Goal: Information Seeking & Learning: Check status

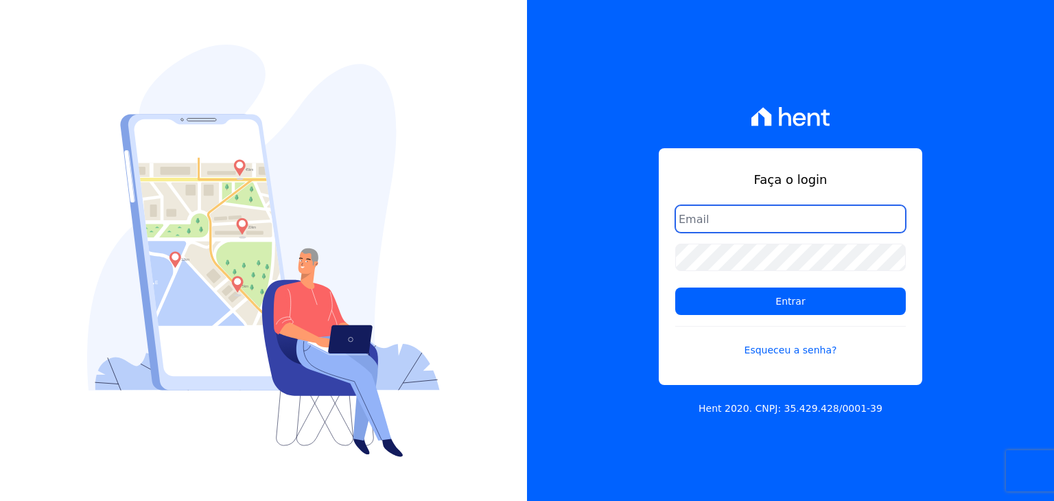
paste input "[EMAIL_ADDRESS][DOMAIN_NAME]"
type input "[EMAIL_ADDRESS][DOMAIN_NAME]"
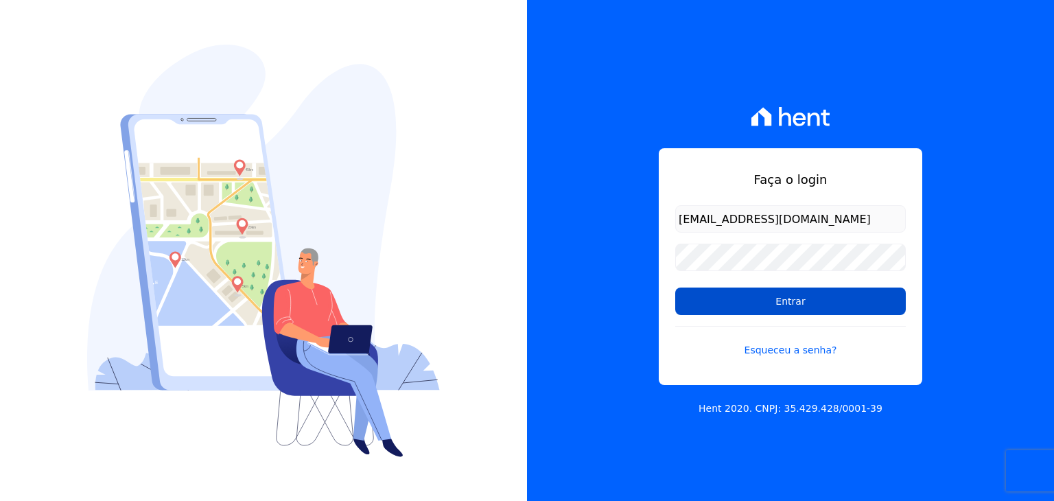
click at [713, 305] on input "Entrar" at bounding box center [790, 301] width 231 height 27
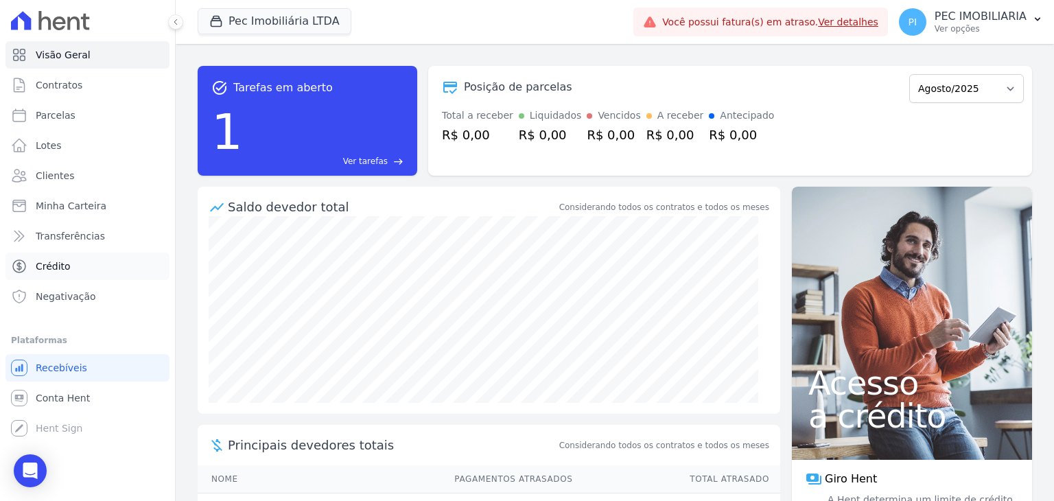
click at [69, 259] on link "Crédito" at bounding box center [87, 266] width 164 height 27
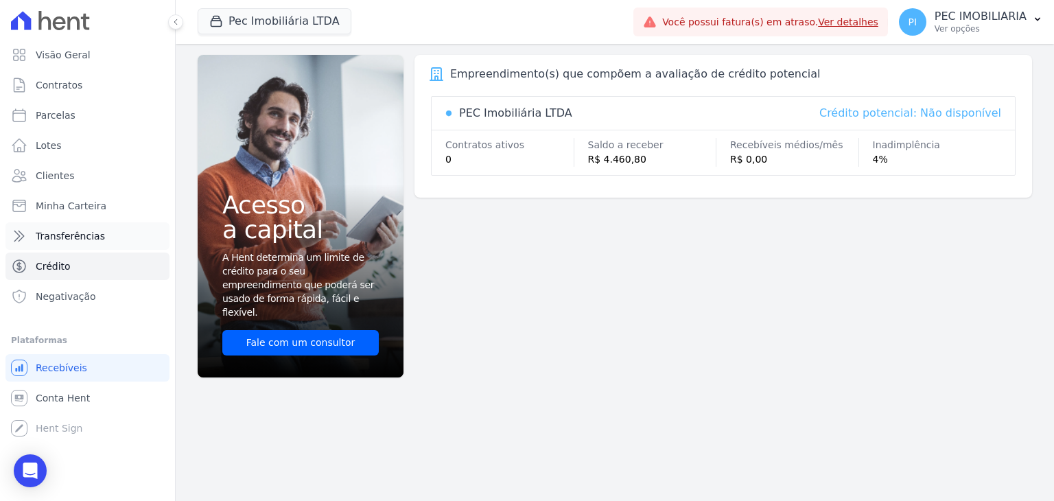
click at [104, 227] on link "Transferências" at bounding box center [87, 235] width 164 height 27
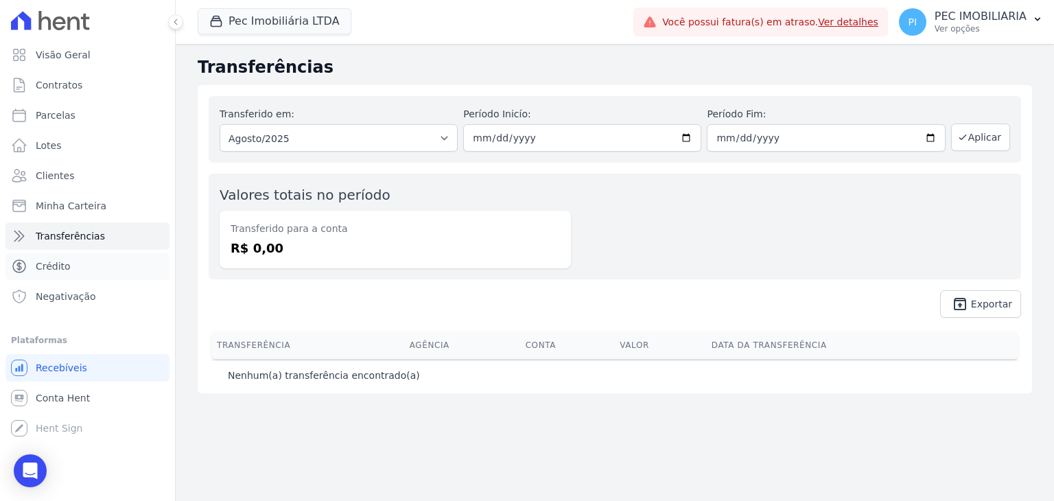
click at [88, 272] on link "Crédito" at bounding box center [87, 266] width 164 height 27
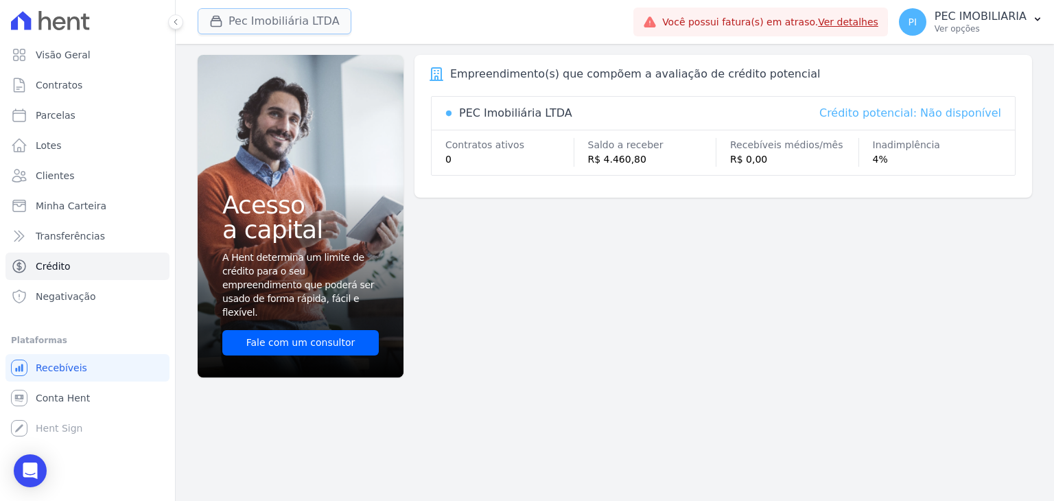
click at [235, 8] on button "Pec Imobiliária LTDA" at bounding box center [275, 21] width 154 height 26
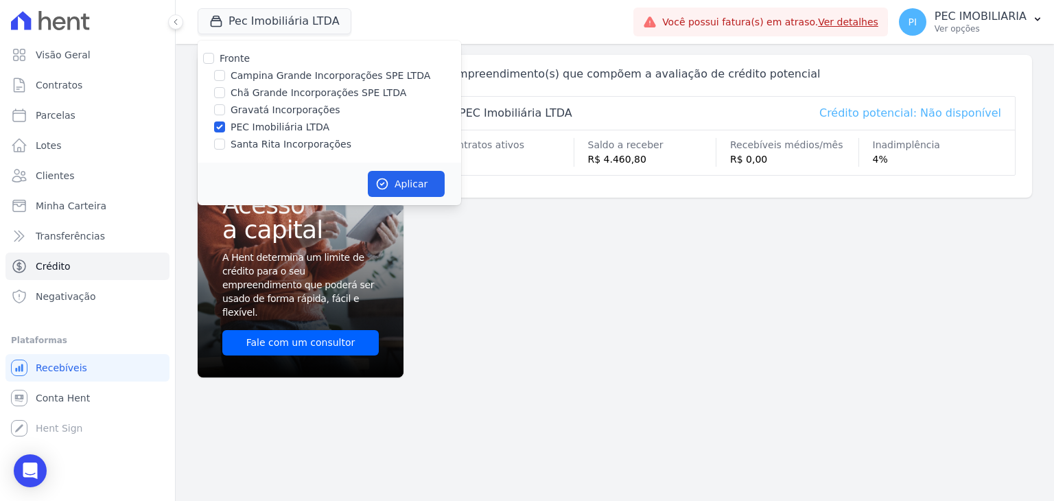
click at [232, 124] on label "PEC Imobiliária LTDA" at bounding box center [280, 127] width 99 height 14
click at [225, 124] on input "PEC Imobiliária LTDA" at bounding box center [219, 127] width 11 height 11
checkbox input "false"
click at [230, 93] on div "Chã Grande Incorporações SPE LTDA" at bounding box center [330, 93] width 264 height 14
click at [222, 89] on input "Chã Grande Incorporações SPE LTDA" at bounding box center [219, 92] width 11 height 11
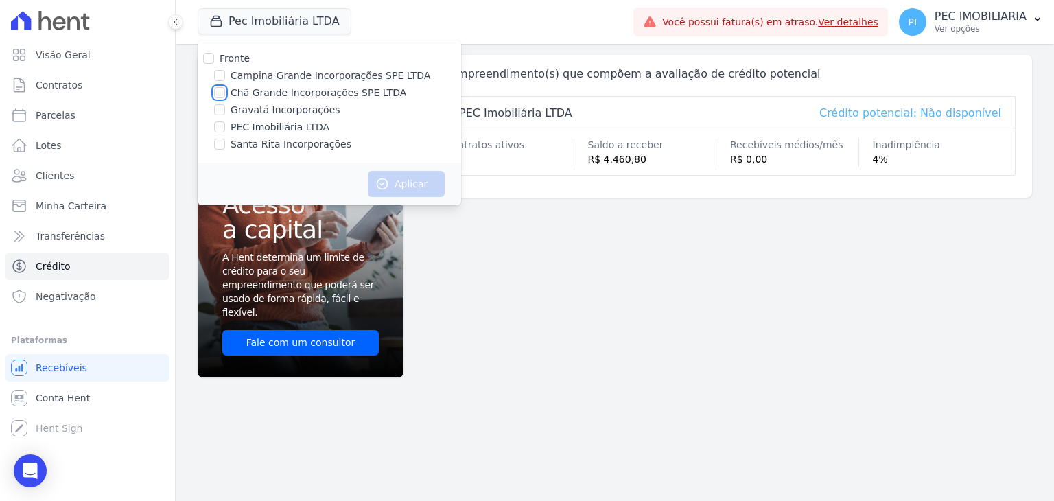
checkbox input "true"
click at [409, 182] on button "Aplicar" at bounding box center [406, 184] width 77 height 26
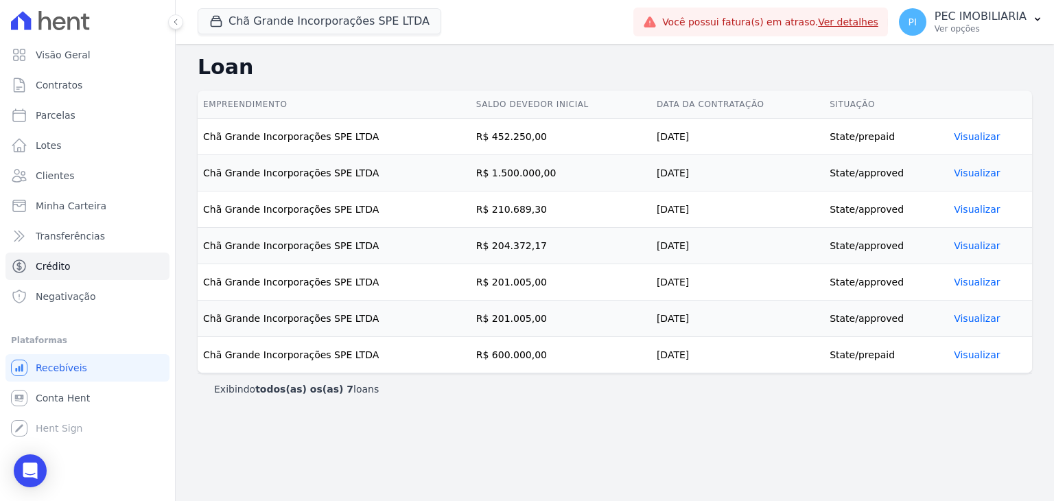
click at [971, 171] on link "Visualizar" at bounding box center [977, 172] width 46 height 11
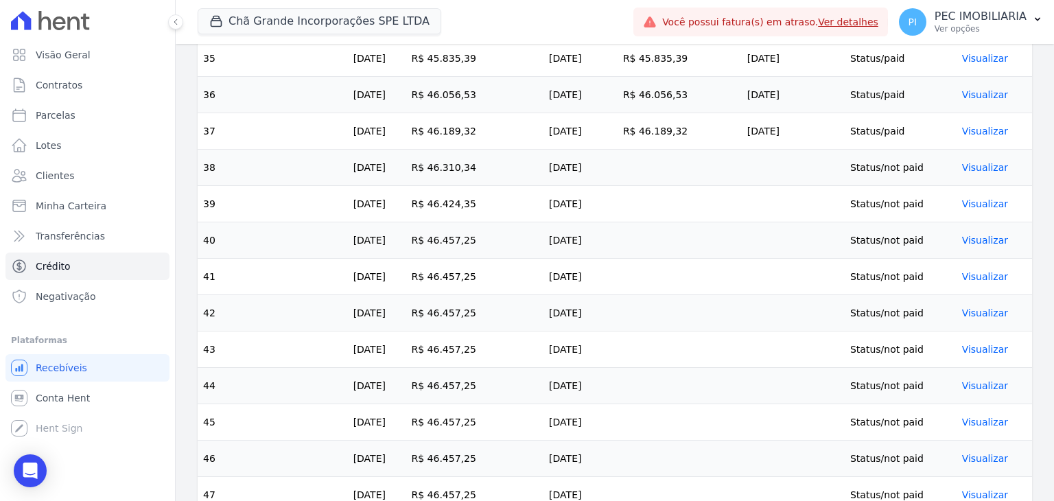
scroll to position [1631, 0]
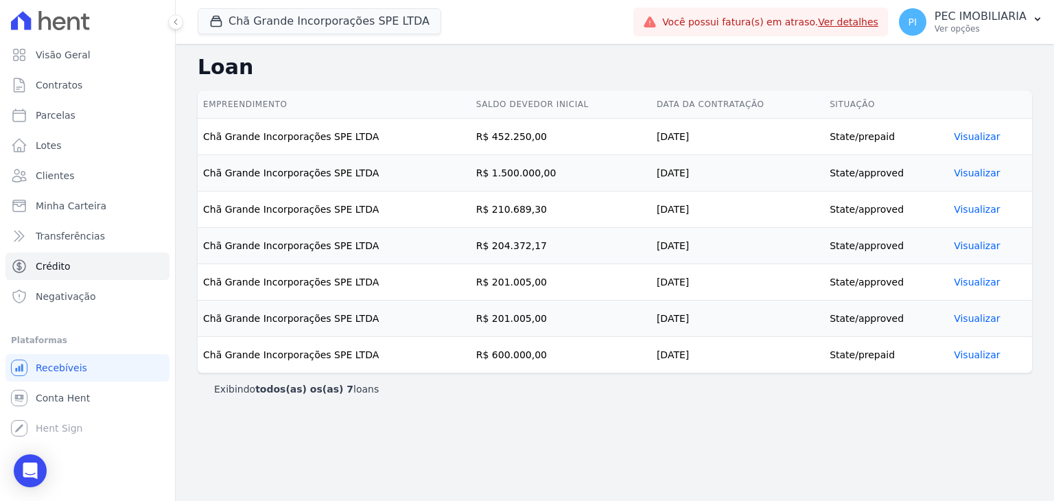
click at [955, 207] on link "Visualizar" at bounding box center [977, 209] width 46 height 11
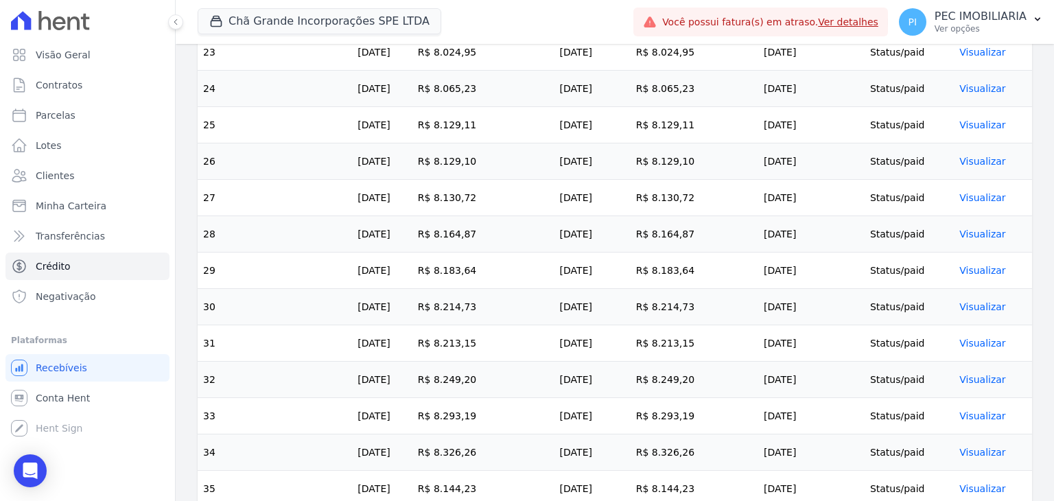
scroll to position [1297, 0]
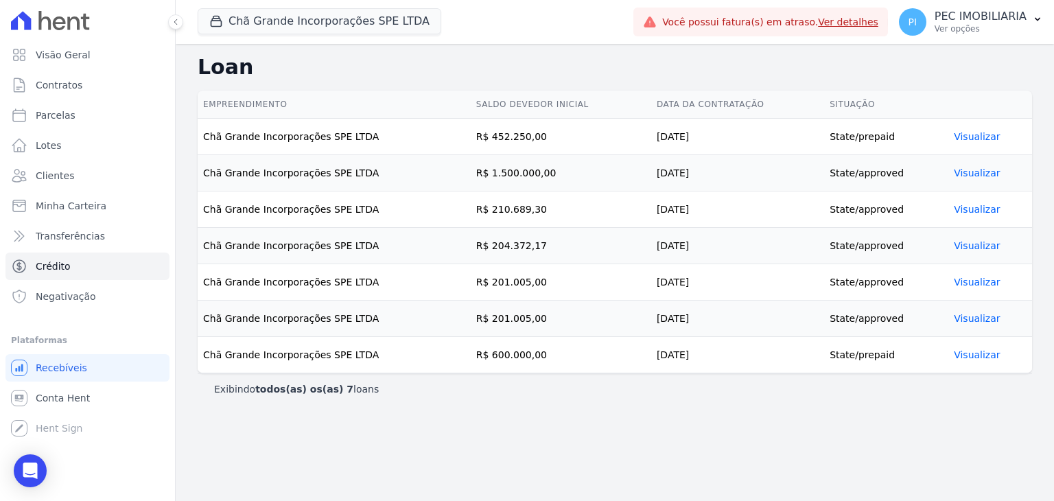
click at [978, 245] on link "Visualizar" at bounding box center [977, 245] width 46 height 11
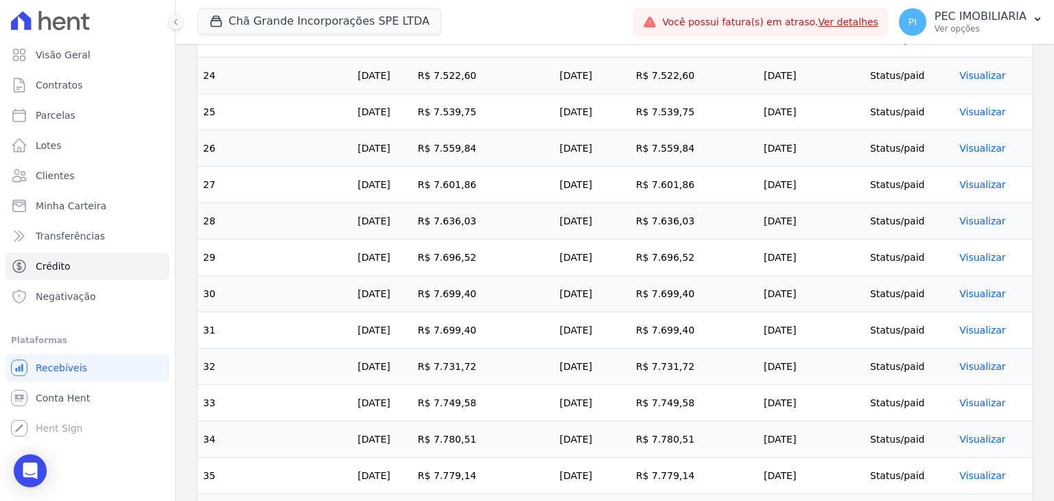
scroll to position [1333, 0]
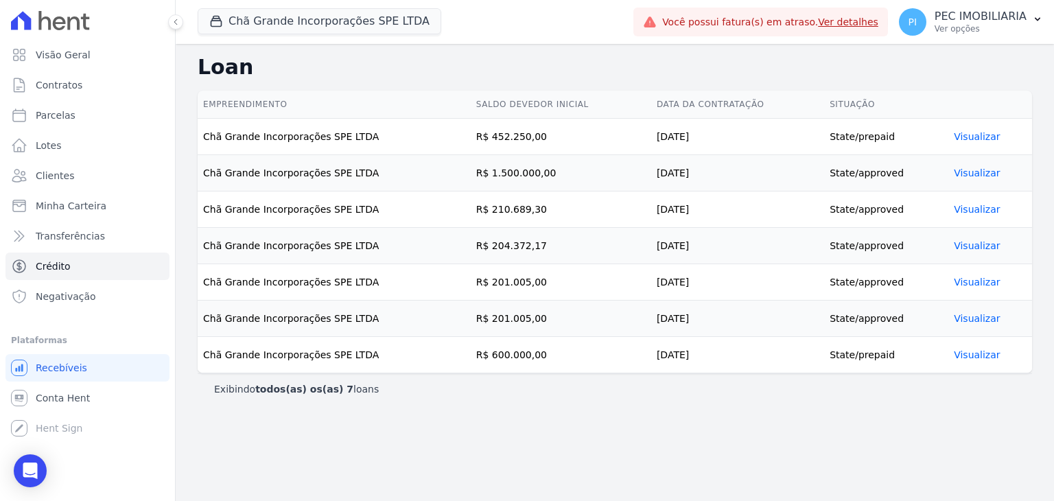
click at [982, 277] on link "Visualizar" at bounding box center [977, 282] width 46 height 11
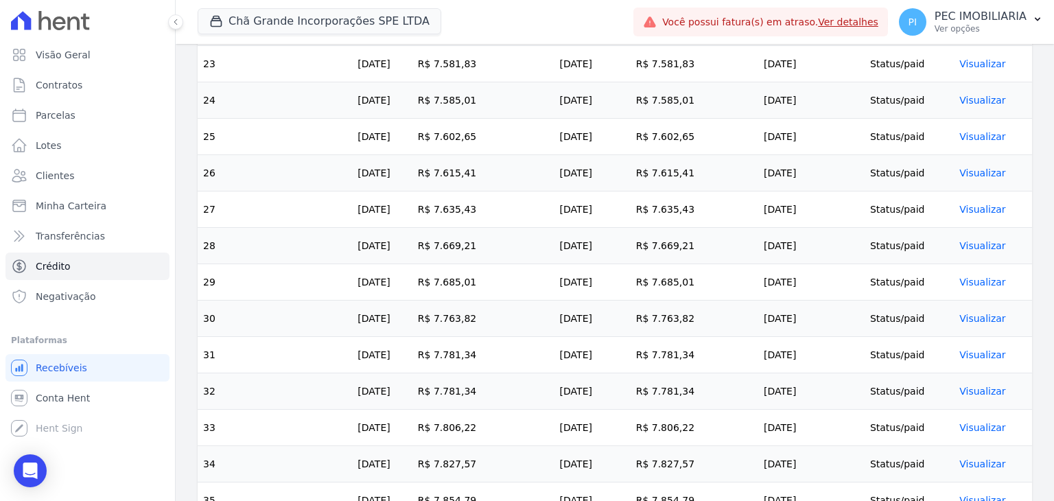
scroll to position [1333, 0]
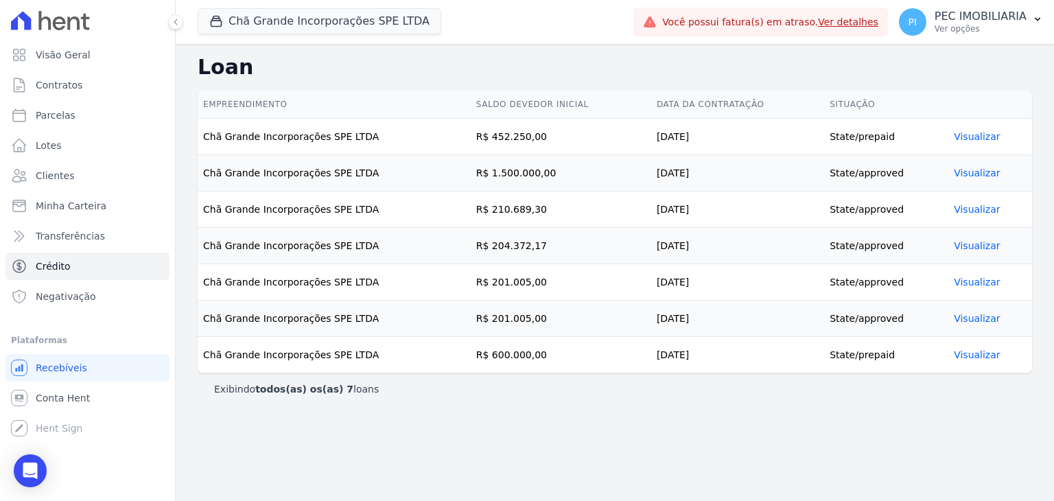
click at [986, 319] on link "Visualizar" at bounding box center [977, 318] width 46 height 11
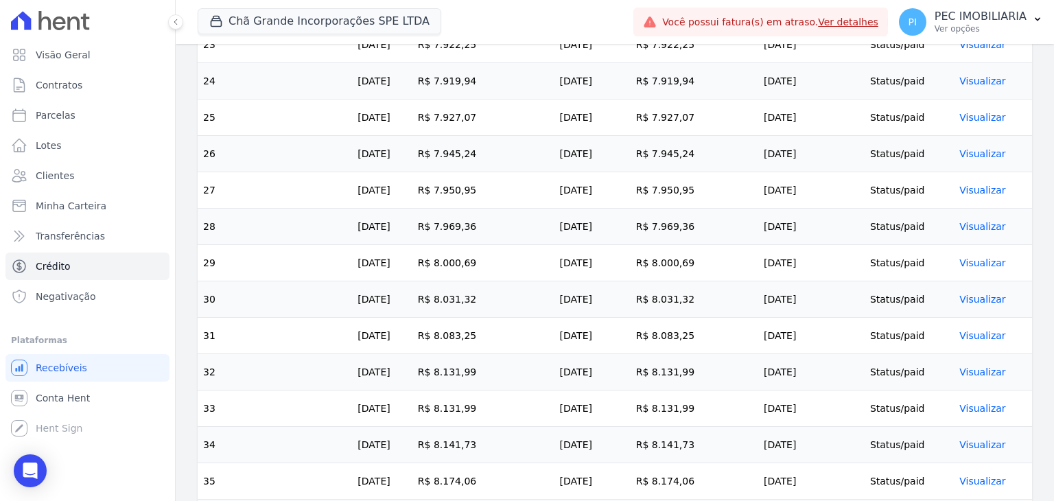
scroll to position [1333, 0]
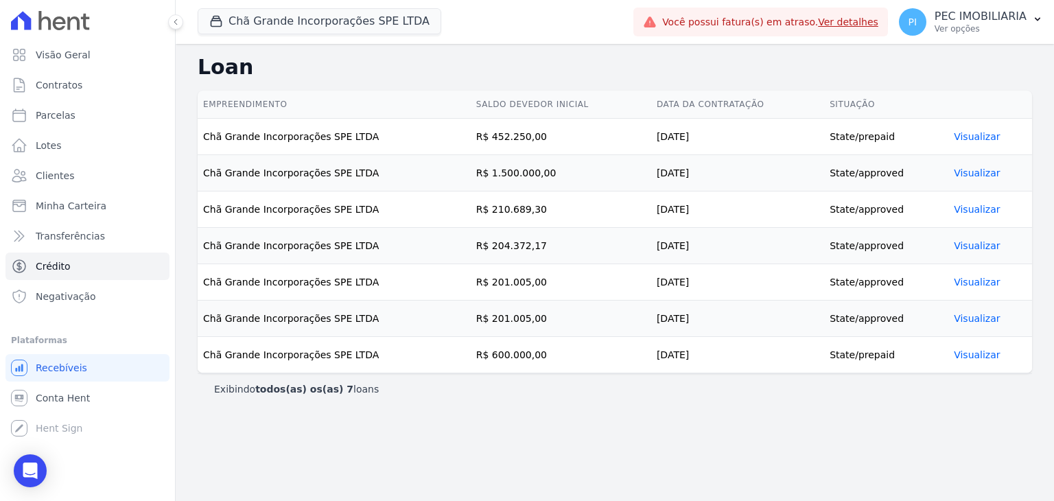
click at [974, 170] on link "Visualizar" at bounding box center [977, 172] width 46 height 11
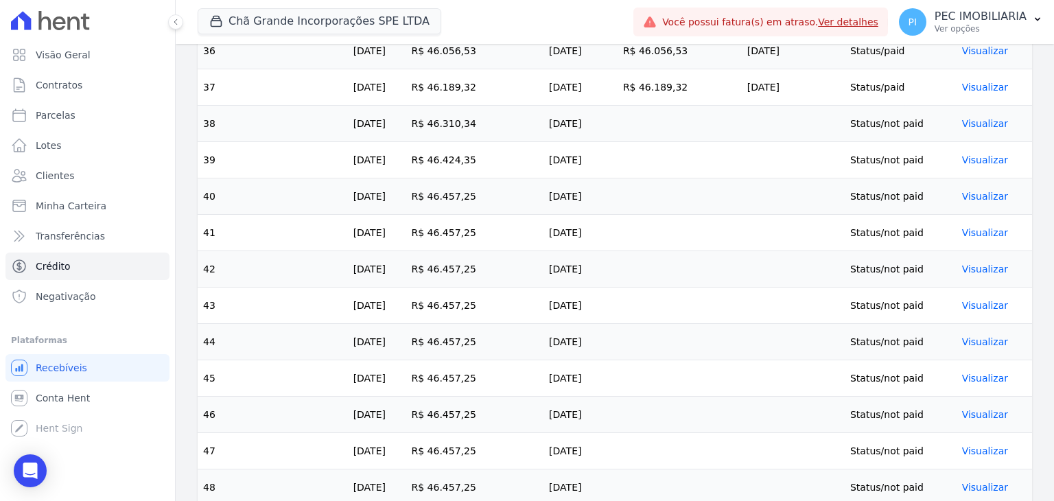
scroll to position [1768, 0]
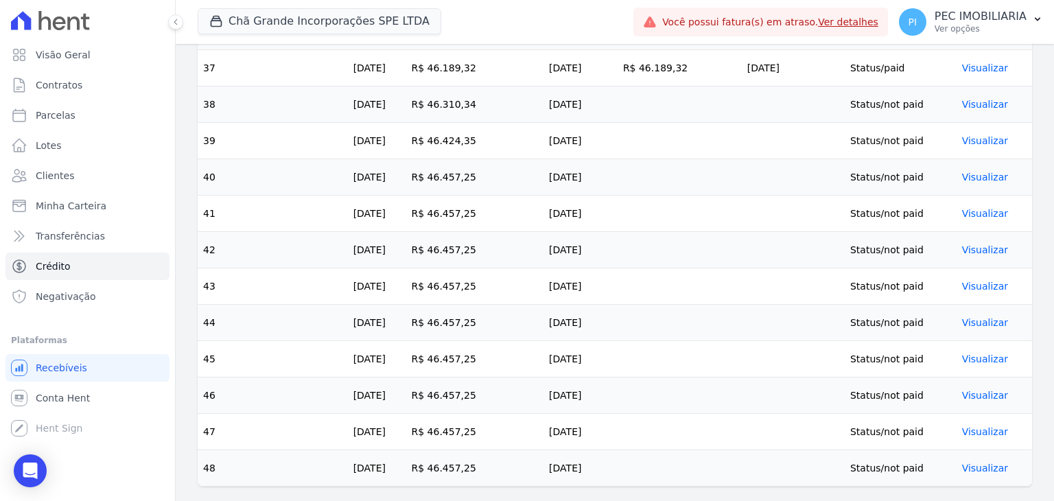
drag, startPoint x: 201, startPoint y: 111, endPoint x: 1038, endPoint y: 468, distance: 910.0
copy table "Installment number Month Retention amount Due date Payment amount Payment date …"
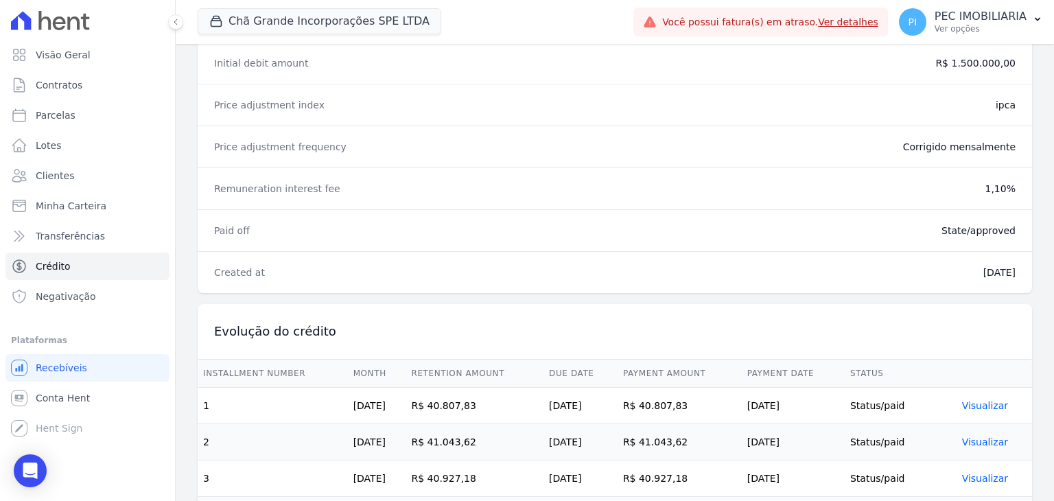
scroll to position [0, 0]
